Goal: Information Seeking & Learning: Compare options

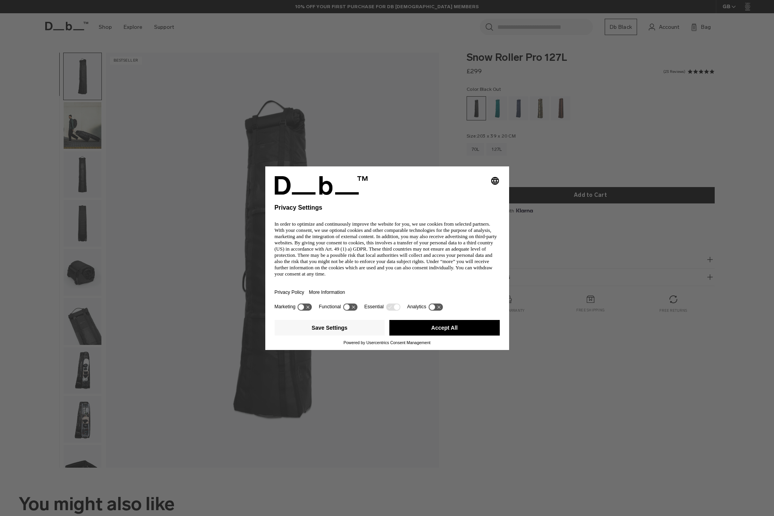
click at [490, 106] on div "Selecting an option will immediately change the language Privacy Settings In or…" at bounding box center [387, 258] width 774 height 516
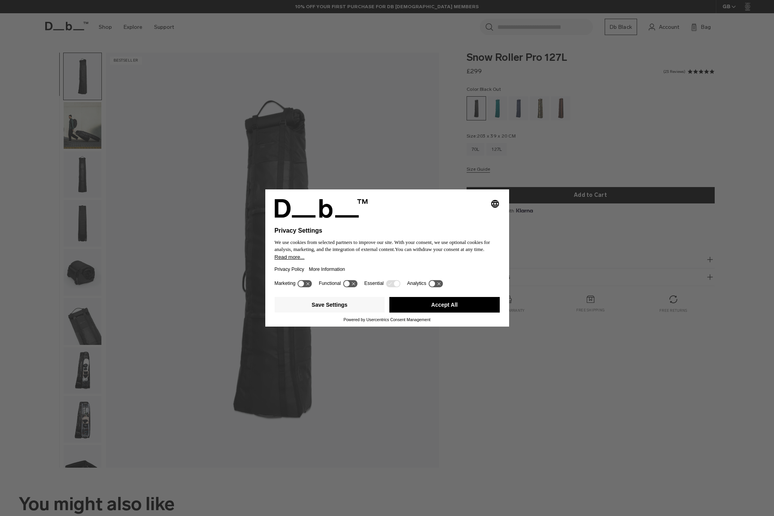
click at [422, 308] on button "Accept All" at bounding box center [444, 305] width 110 height 16
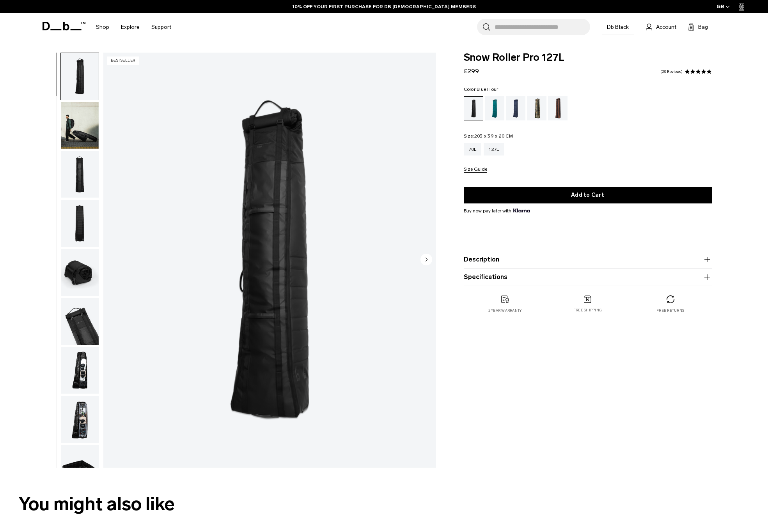
click at [518, 105] on div "Blue Hour" at bounding box center [516, 108] width 20 height 24
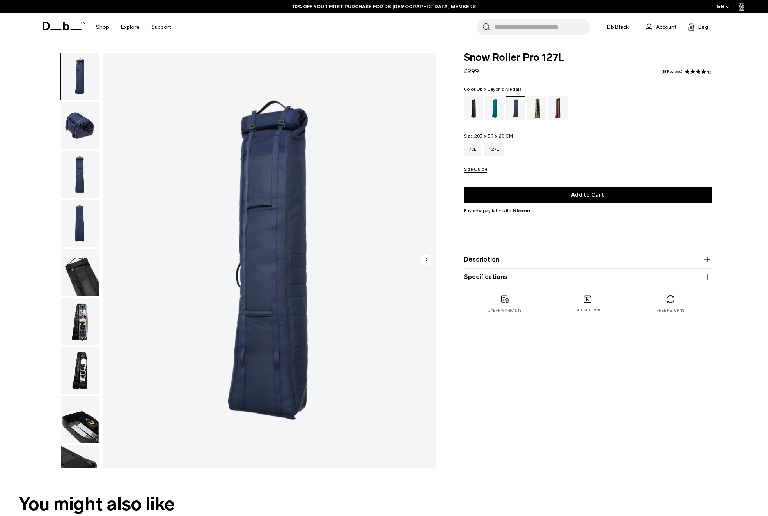
click at [536, 106] on div "Db x Beyond Medals" at bounding box center [537, 108] width 20 height 24
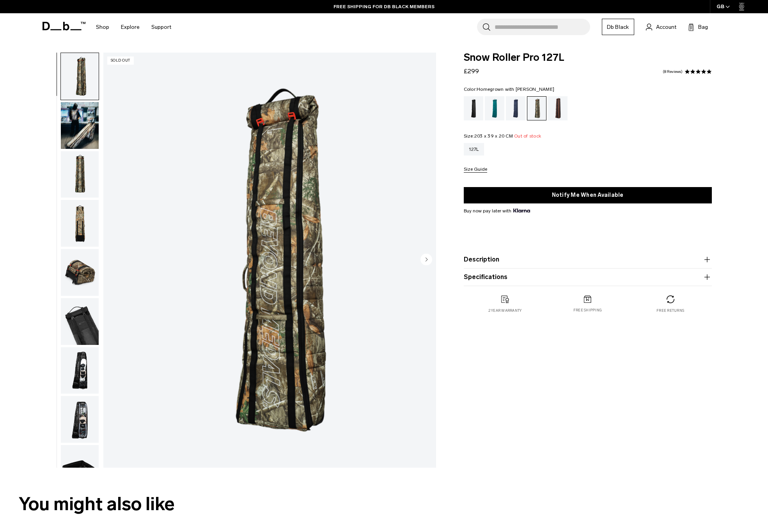
click at [557, 112] on div "Homegrown with Lu" at bounding box center [558, 108] width 20 height 24
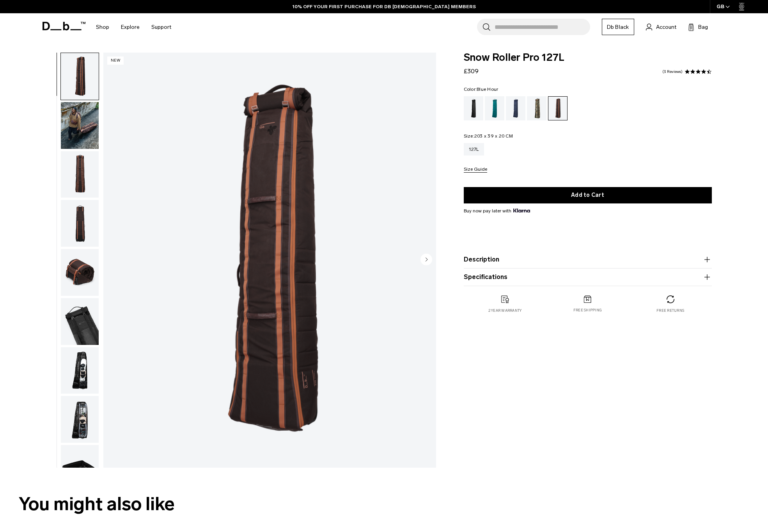
click at [515, 110] on div "Blue Hour" at bounding box center [516, 108] width 20 height 24
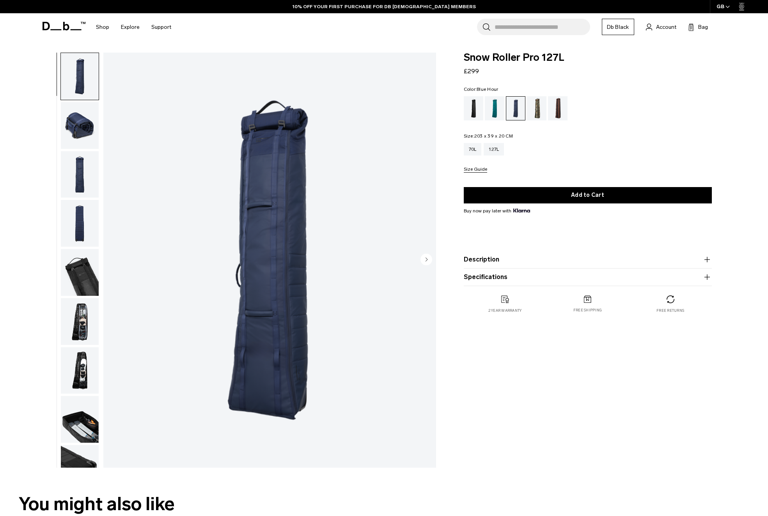
click at [86, 330] on img "button" at bounding box center [80, 321] width 38 height 47
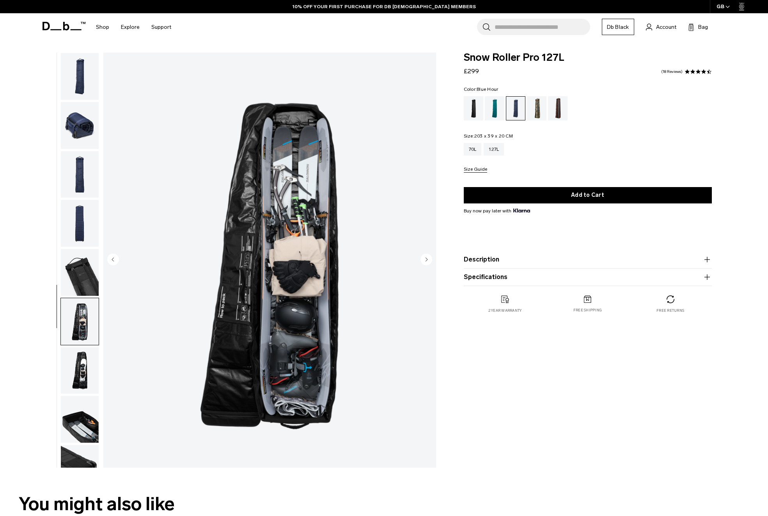
scroll to position [25, 0]
